Goal: Information Seeking & Learning: Find specific fact

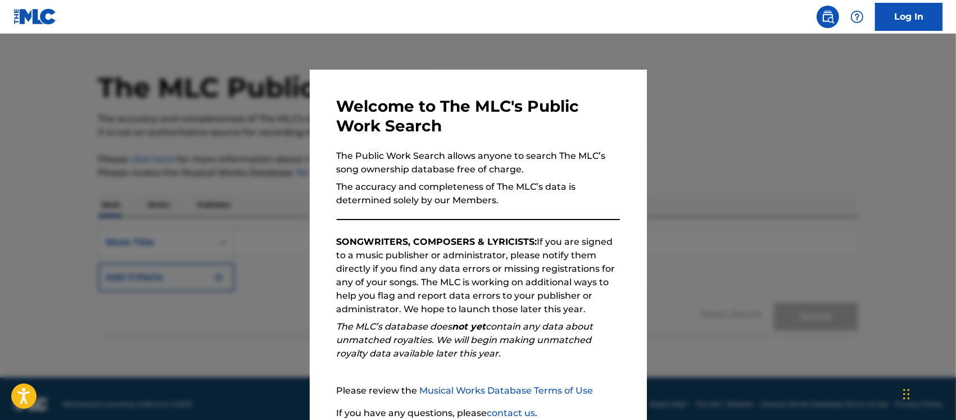
scroll to position [32, 0]
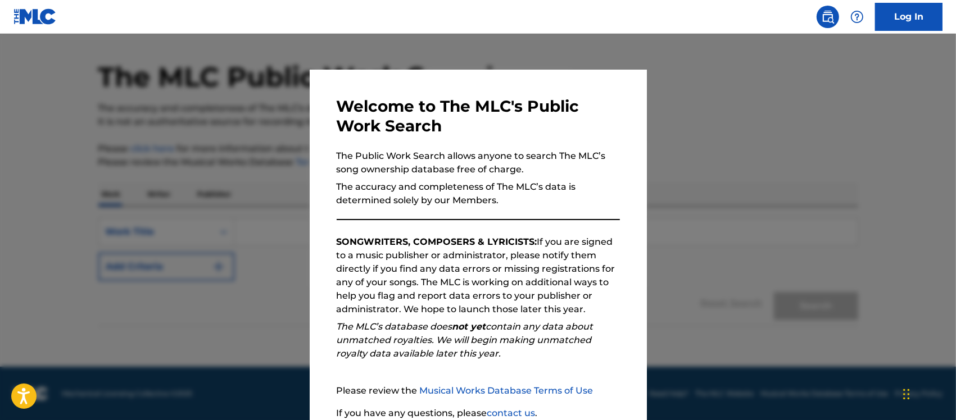
click at [729, 145] on div at bounding box center [478, 244] width 956 height 420
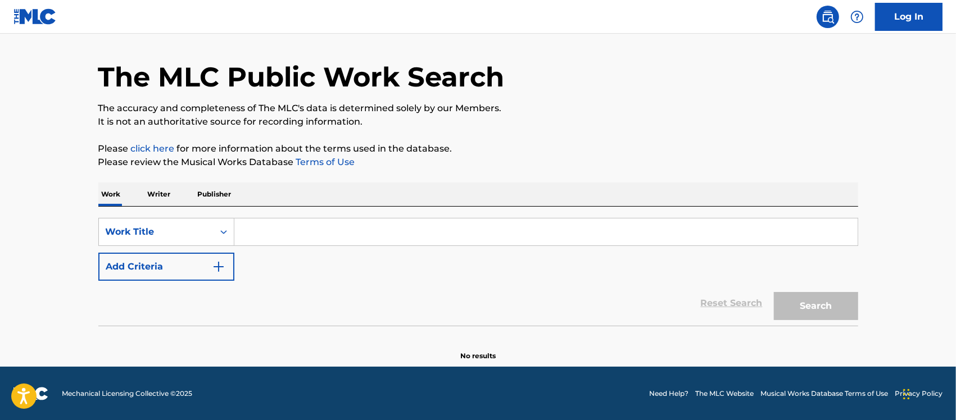
click at [285, 230] on input "Search Form" at bounding box center [545, 232] width 623 height 27
paste input "Perfect Day"
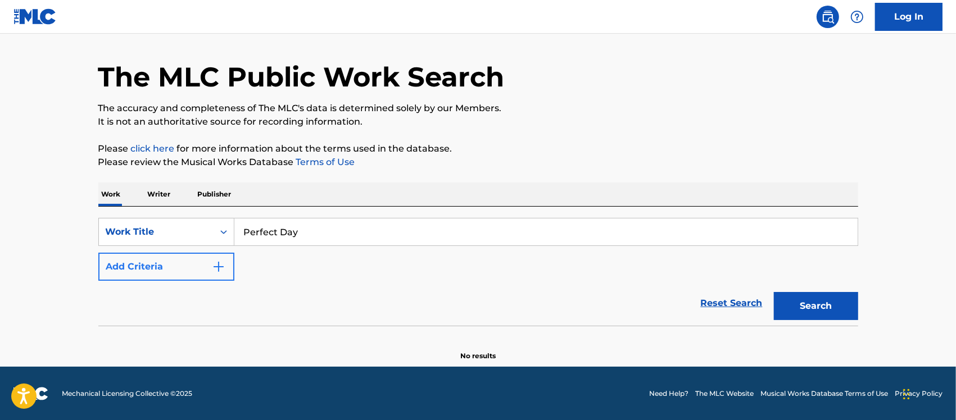
type input "Perfect Day"
click at [133, 266] on button "Add Criteria" at bounding box center [166, 267] width 136 height 28
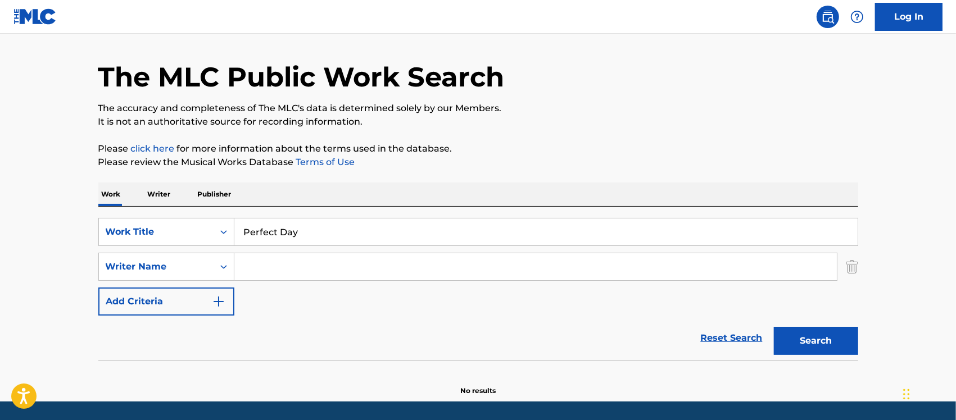
click at [330, 276] on input "Search Form" at bounding box center [535, 267] width 603 height 27
click at [293, 273] on input "Search Form" at bounding box center [535, 267] width 603 height 27
paste input "[PERSON_NAME]"
type input "[PERSON_NAME]"
click at [813, 337] on button "Search" at bounding box center [816, 341] width 84 height 28
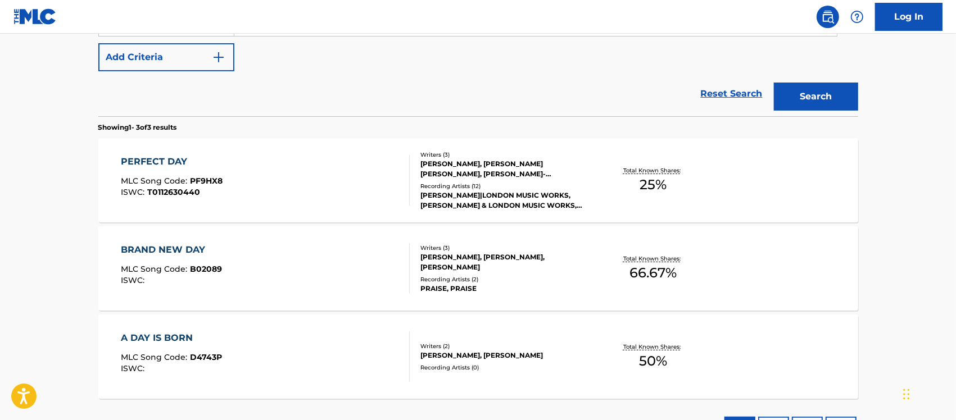
scroll to position [314, 0]
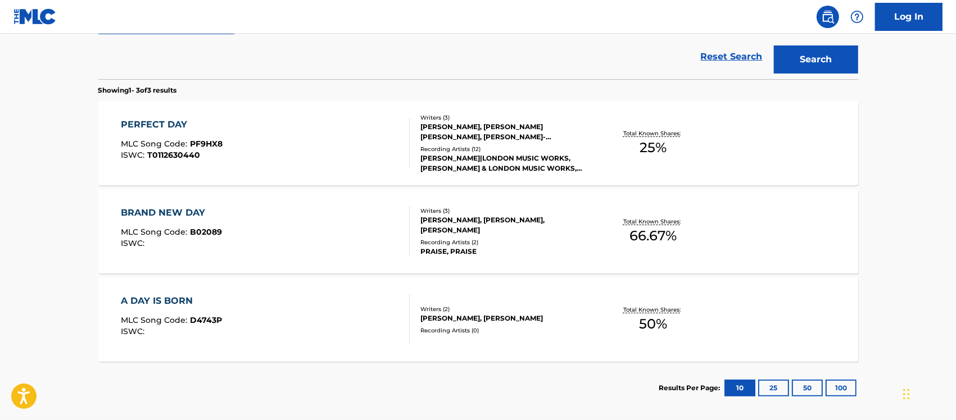
click at [323, 150] on div "PERFECT DAY MLC Song Code : PF9HX8 ISWC : T0112630440" at bounding box center [265, 143] width 289 height 51
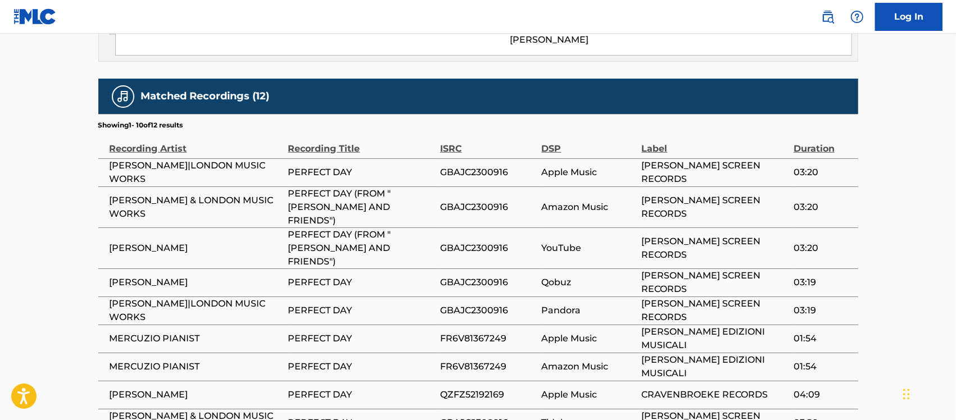
scroll to position [773, 0]
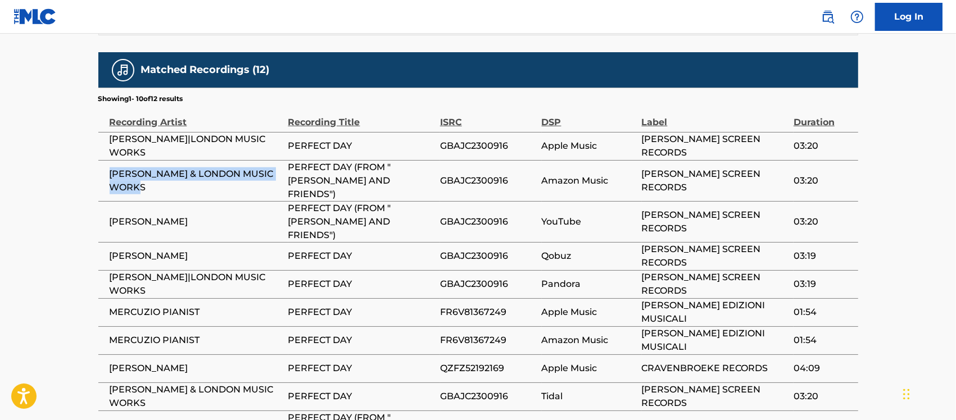
drag, startPoint x: 106, startPoint y: 147, endPoint x: 160, endPoint y: 156, distance: 55.4
click at [160, 160] on td "[PERSON_NAME] & LONDON MUSIC WORKS" at bounding box center [193, 180] width 190 height 41
copy span "[PERSON_NAME] & LONDON MUSIC WORKS"
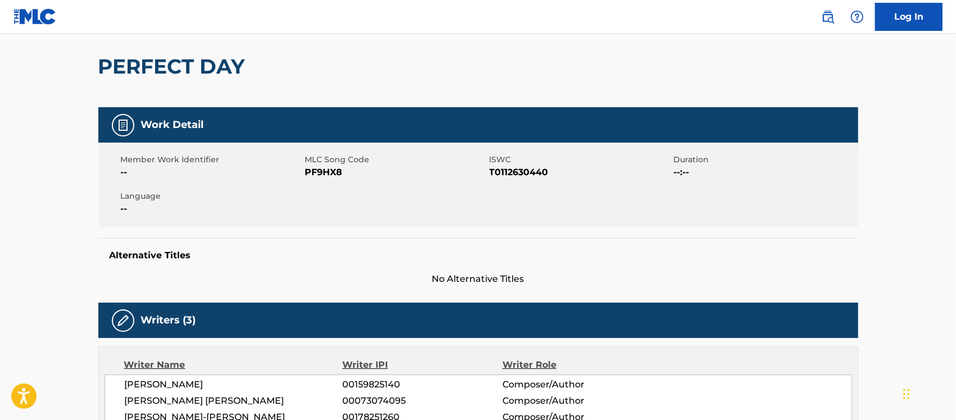
scroll to position [0, 0]
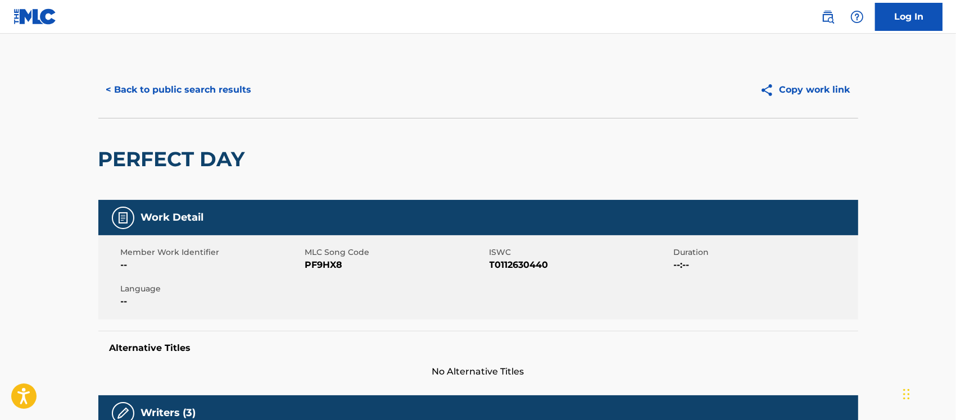
scroll to position [367, 0]
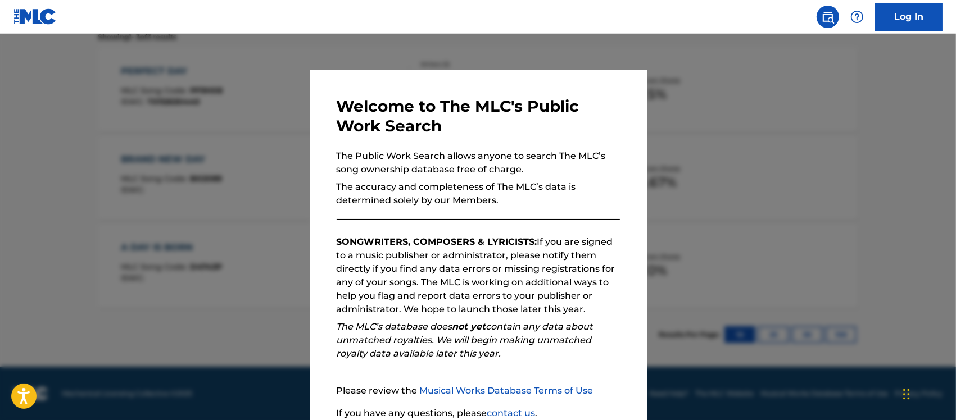
click at [804, 234] on div at bounding box center [478, 244] width 956 height 420
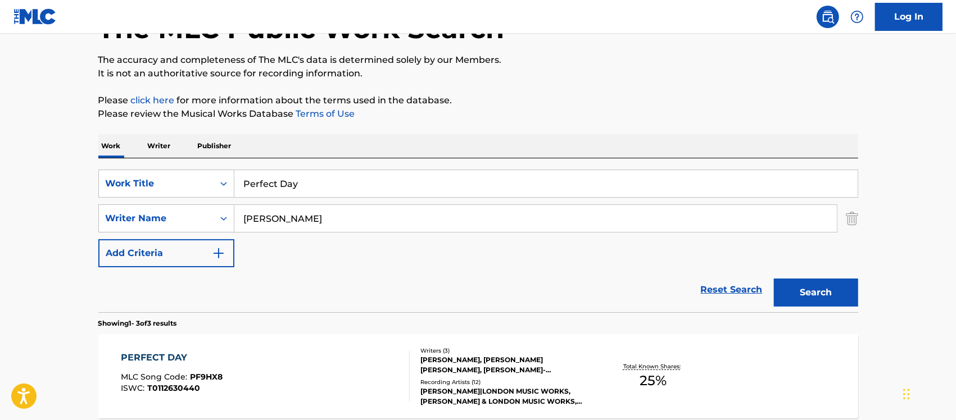
scroll to position [0, 0]
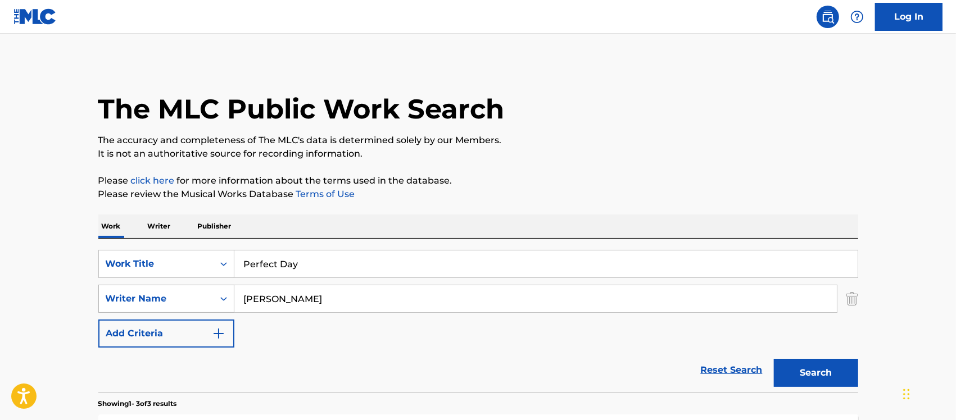
drag, startPoint x: 352, startPoint y: 297, endPoint x: 230, endPoint y: 310, distance: 122.1
click at [230, 310] on div "SearchWithCriteria879348b3-fee7-4d50-9867-2ab6f4512bfa Writer Name [PERSON_NAME]" at bounding box center [478, 299] width 760 height 28
type input "Towns"
click at [774, 359] on button "Search" at bounding box center [816, 373] width 84 height 28
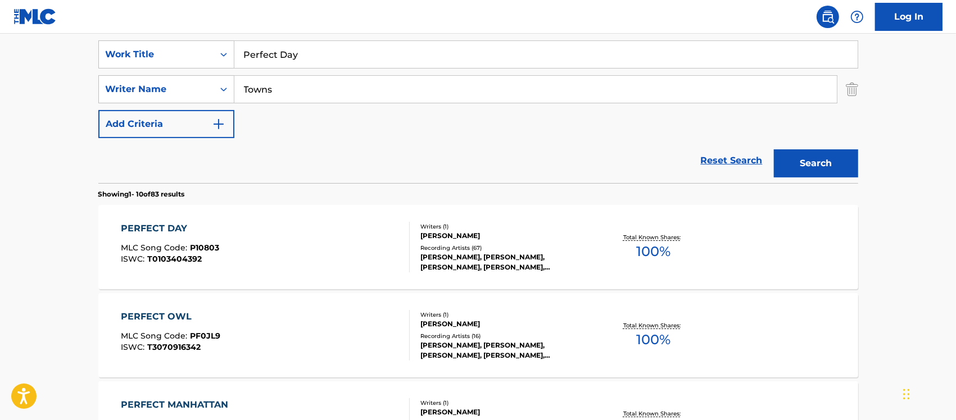
scroll to position [211, 0]
click at [324, 229] on div "PERFECT DAY MLC Song Code : P10803 ISWC : T0103404392" at bounding box center [265, 246] width 289 height 51
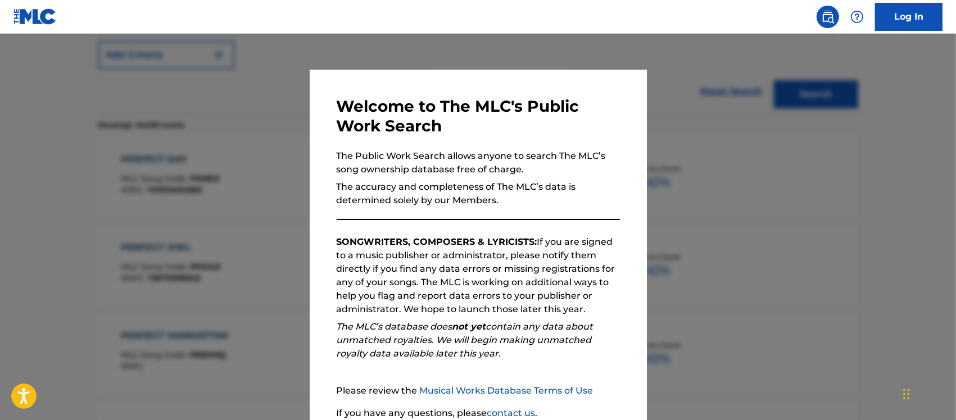
scroll to position [492, 0]
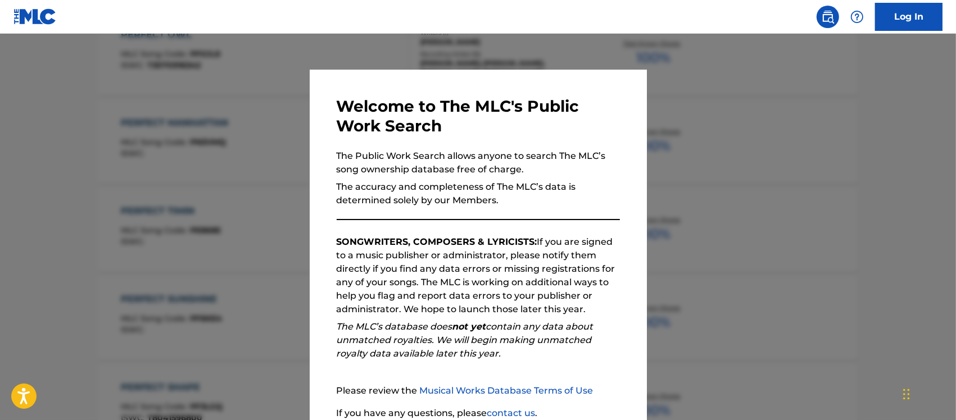
click at [798, 168] on div at bounding box center [478, 244] width 956 height 420
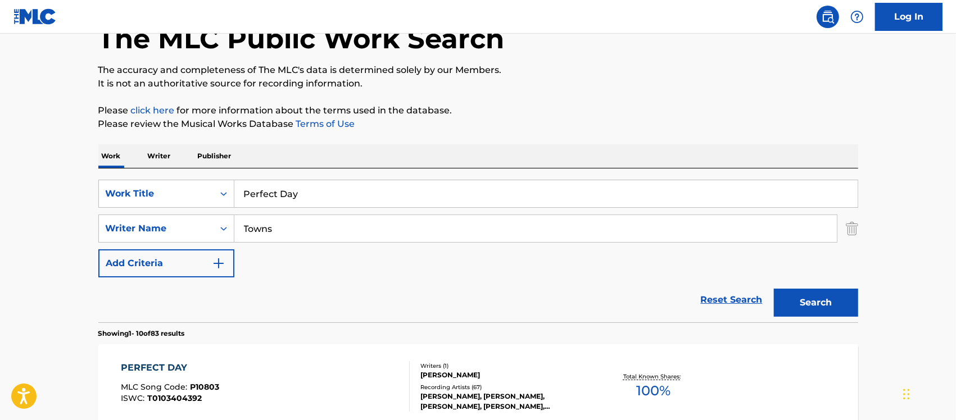
scroll to position [0, 0]
